Goal: Task Accomplishment & Management: Manage account settings

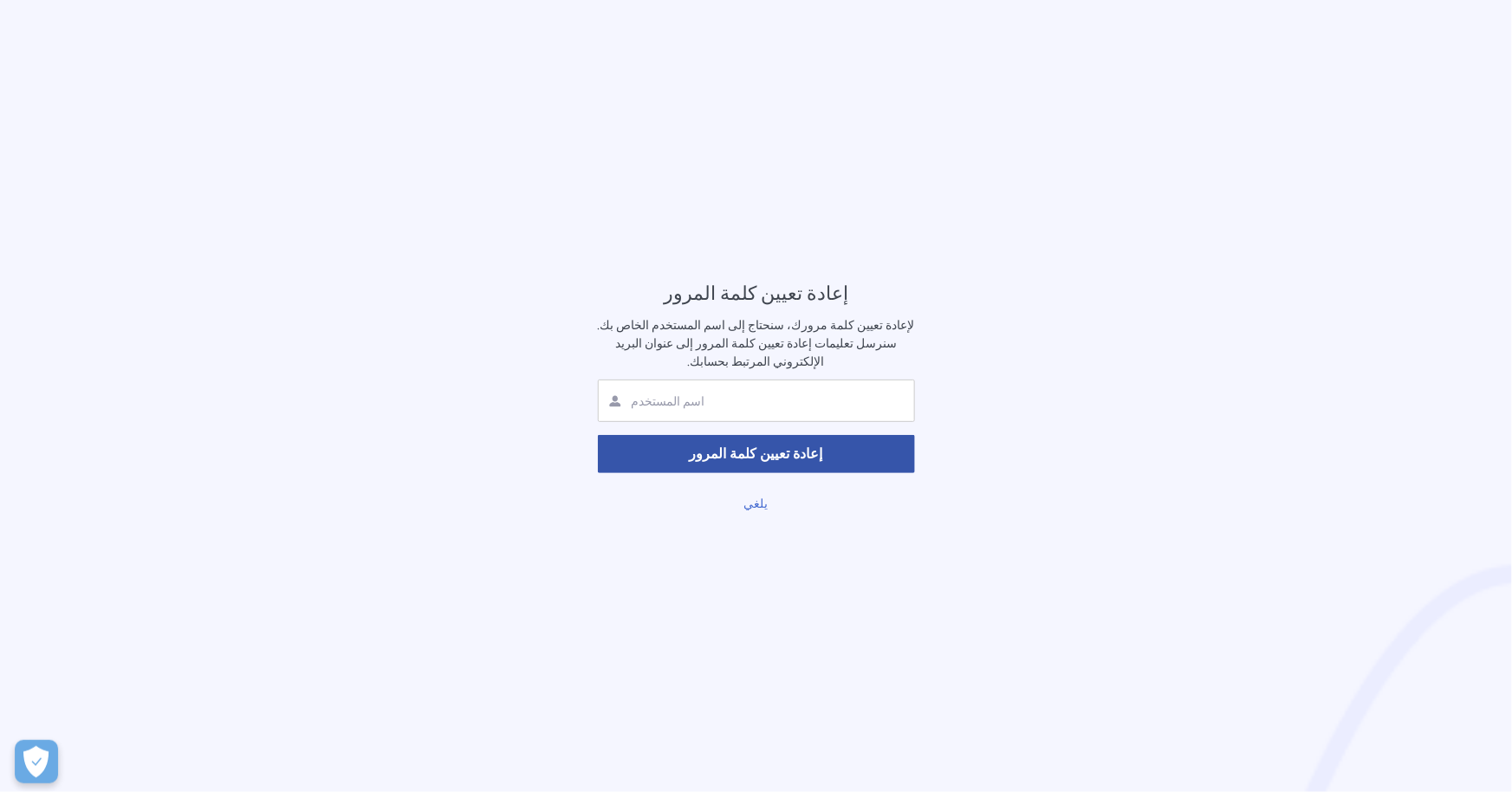
click at [752, 399] on input "text" at bounding box center [732, 401] width 206 height 17
type input "arkanat"
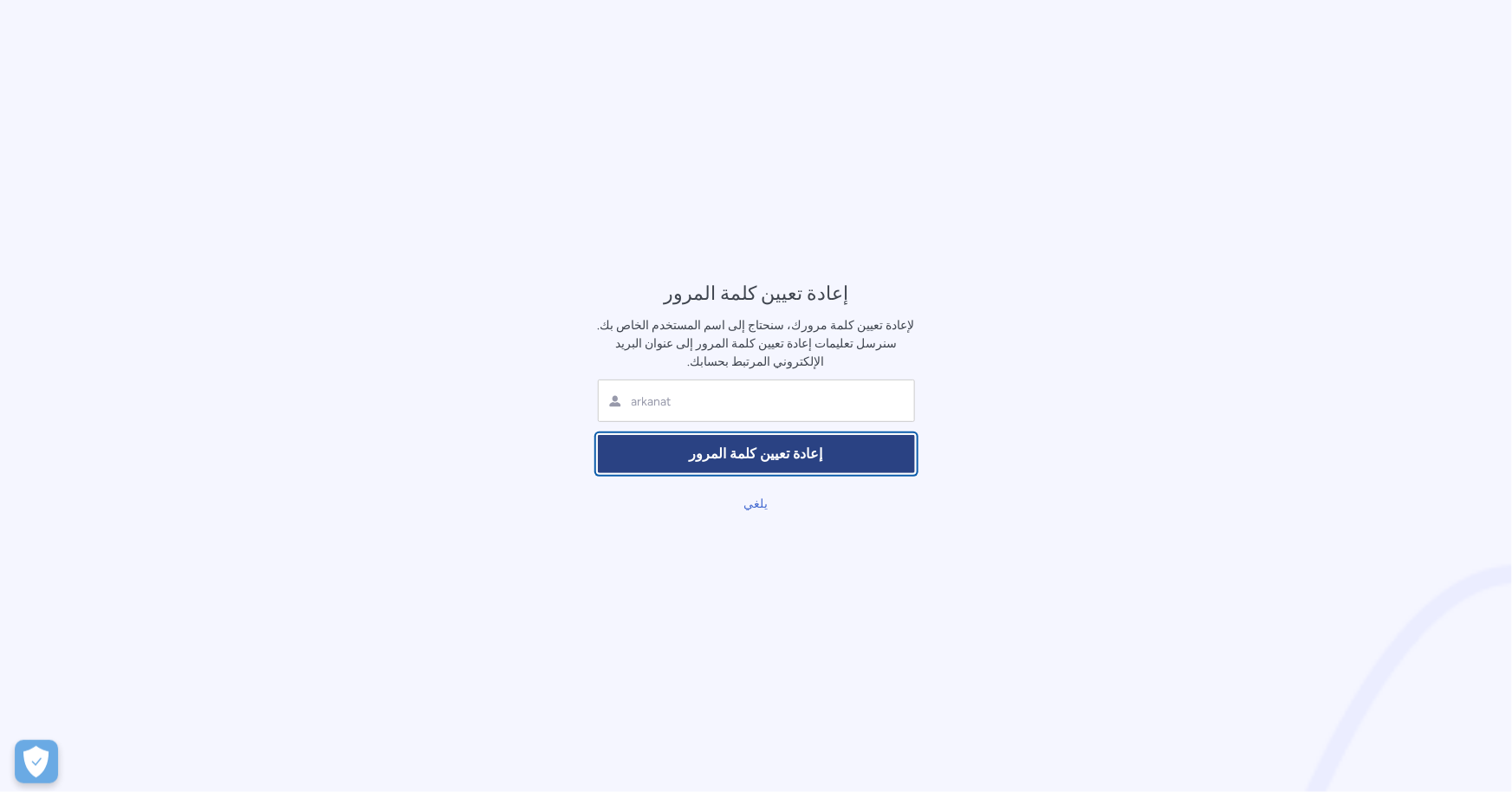
click at [763, 458] on font "إعادة تعيين كلمة المرور" at bounding box center [756, 453] width 134 height 17
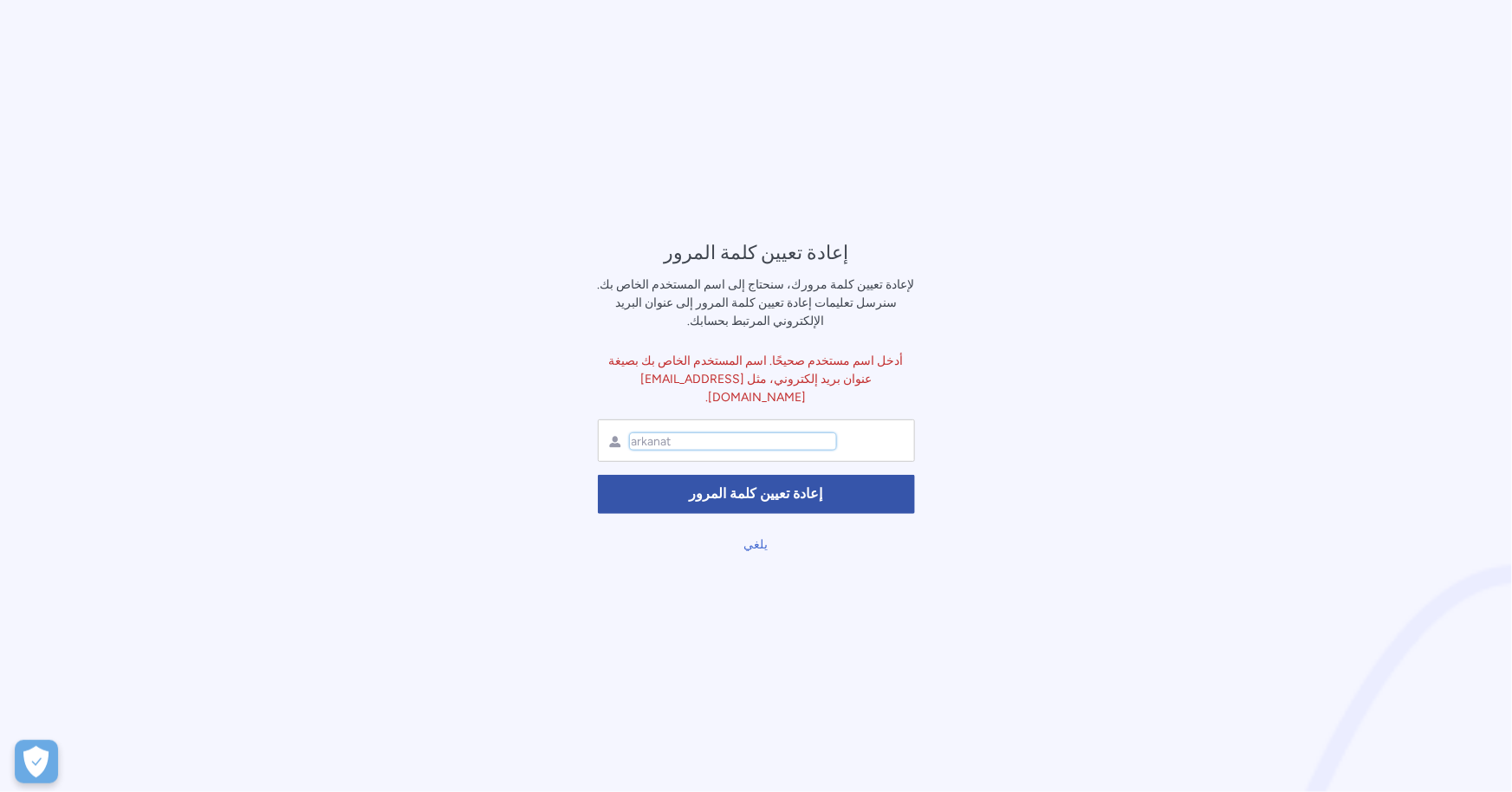
click at [748, 440] on input "arkanat" at bounding box center [732, 441] width 206 height 17
click at [734, 436] on input "arkanat" at bounding box center [732, 441] width 206 height 17
click at [775, 434] on input "text" at bounding box center [732, 441] width 206 height 17
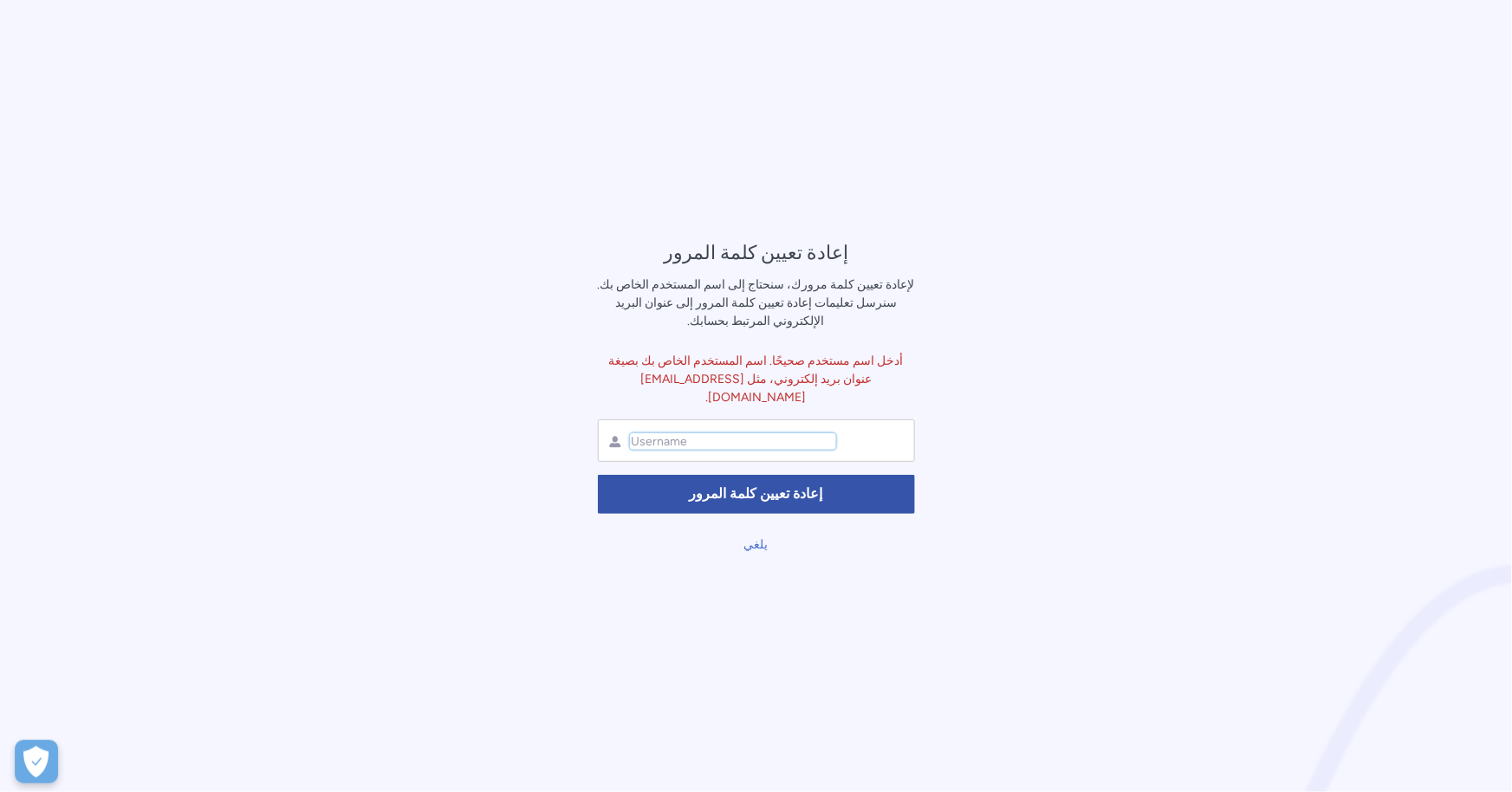
paste input "[PERSON_NAME][EMAIL_ADDRESS][DOMAIN_NAME]"
type input "[PERSON_NAME][EMAIL_ADDRESS][DOMAIN_NAME]"
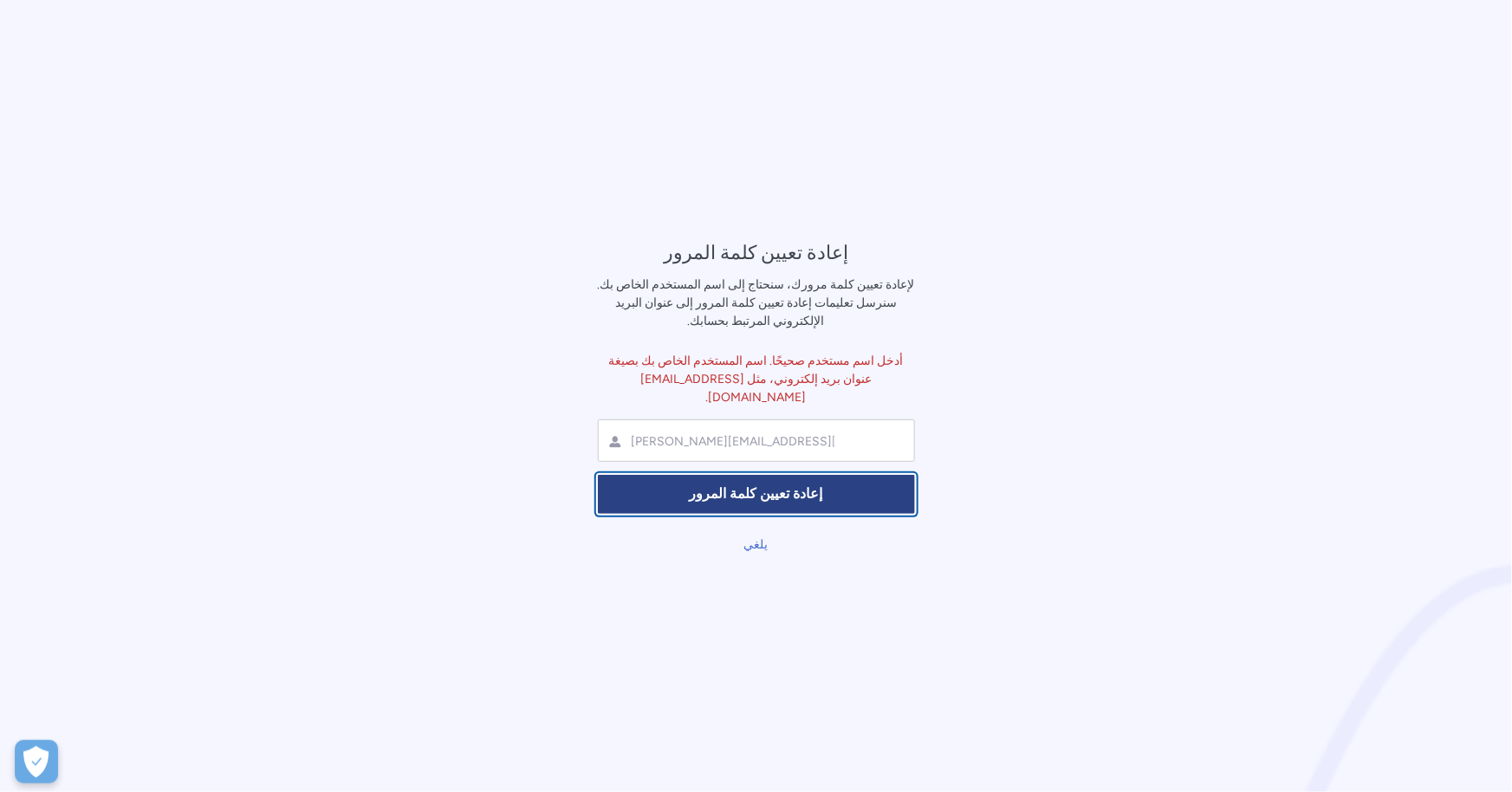
click at [813, 484] on span "إعادة تعيين كلمة المرور" at bounding box center [756, 494] width 294 height 20
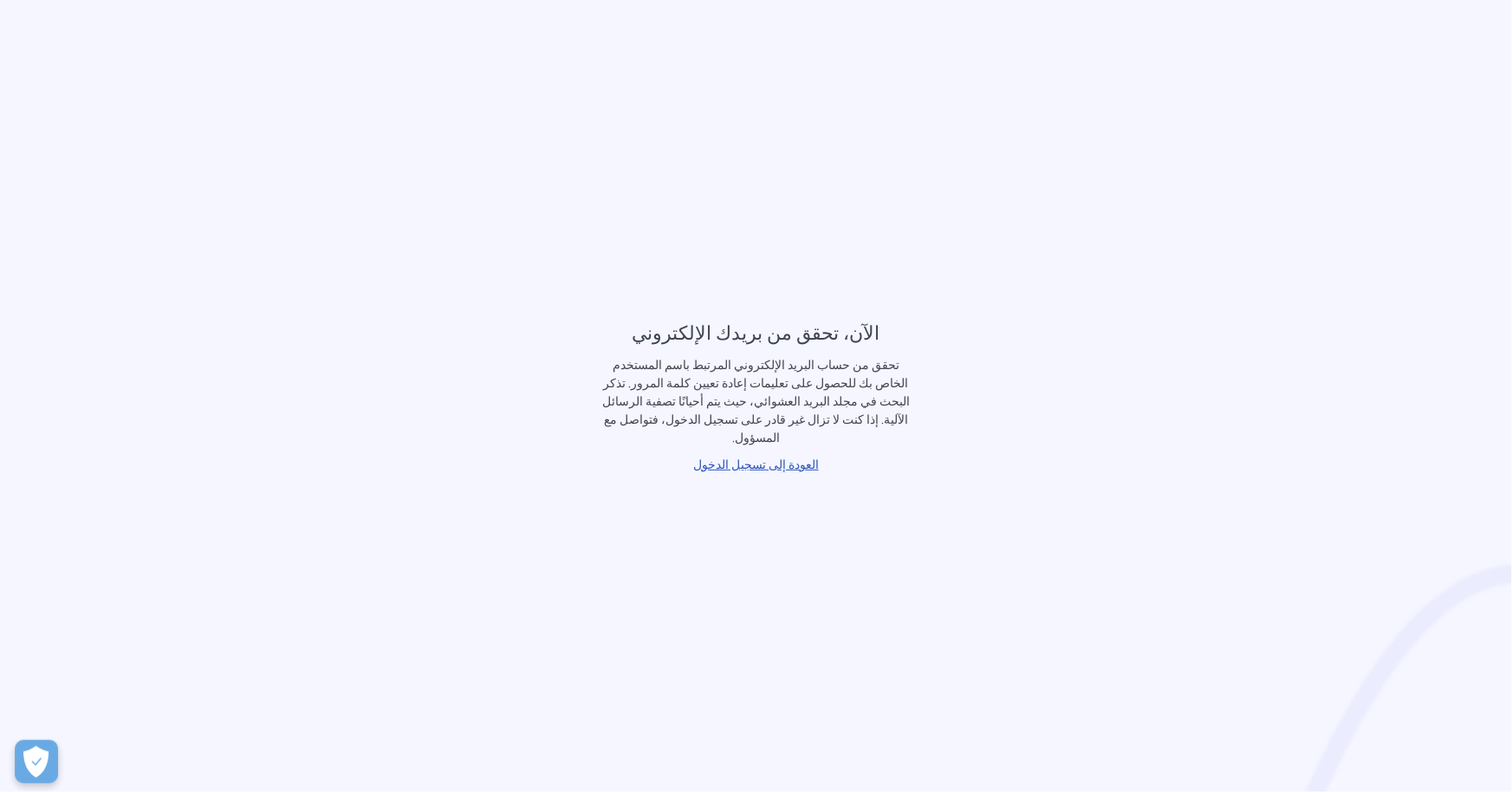
click at [777, 457] on font "العودة إلى تسجيل الدخول" at bounding box center [756, 464] width 126 height 15
click at [778, 457] on font "العودة إلى تسجيل الدخول" at bounding box center [756, 464] width 126 height 15
